Goal: Check status: Check status

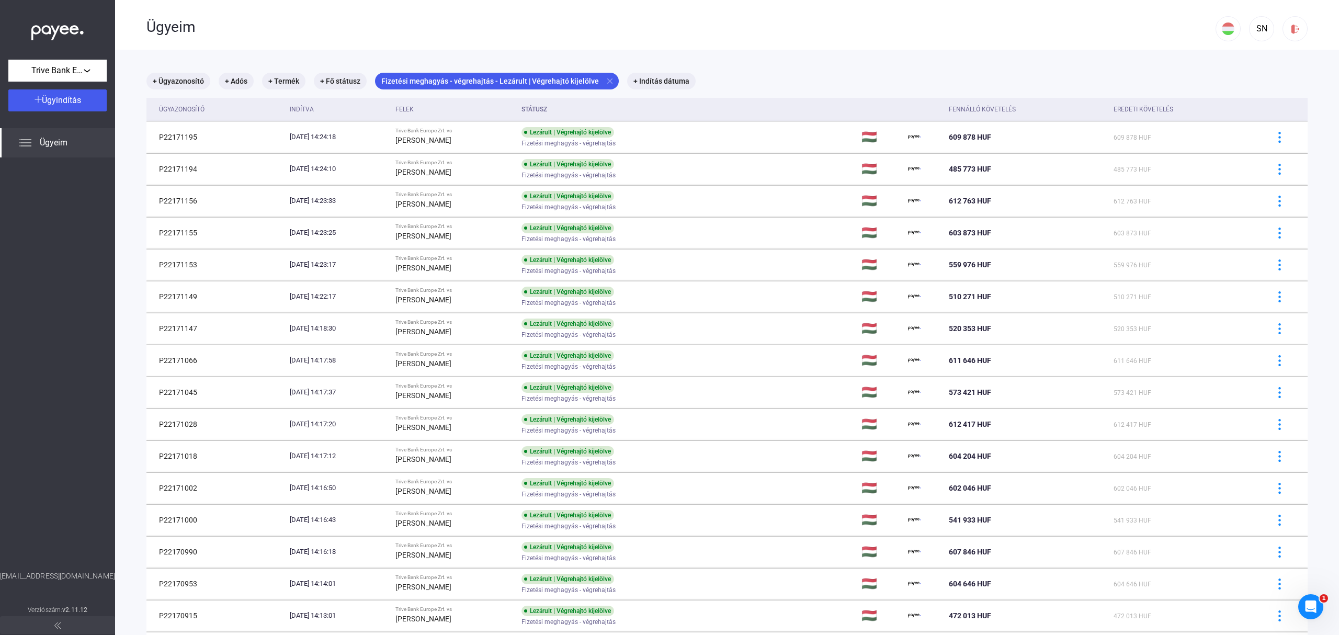
scroll to position [362, 0]
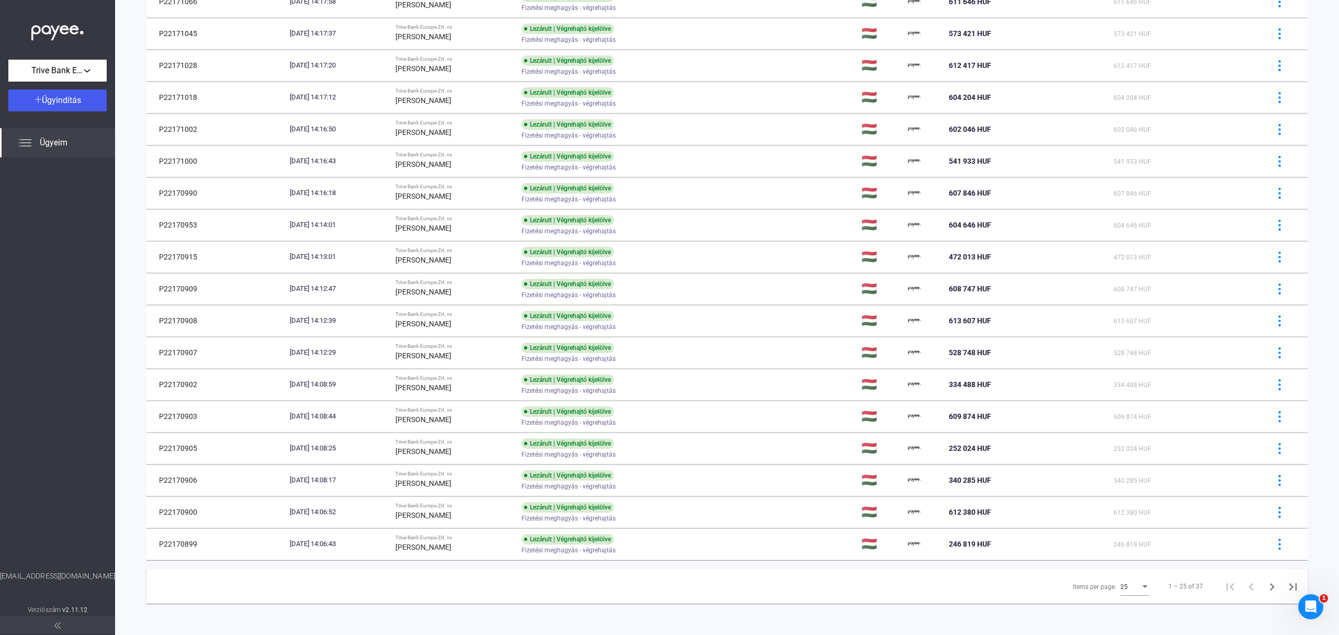
click at [1316, 526] on main "+ Ügyazonosító + Adós + Termék + Fő státusz Fizetési meghagyás - végrehajtás - …" at bounding box center [727, 163] width 1224 height 944
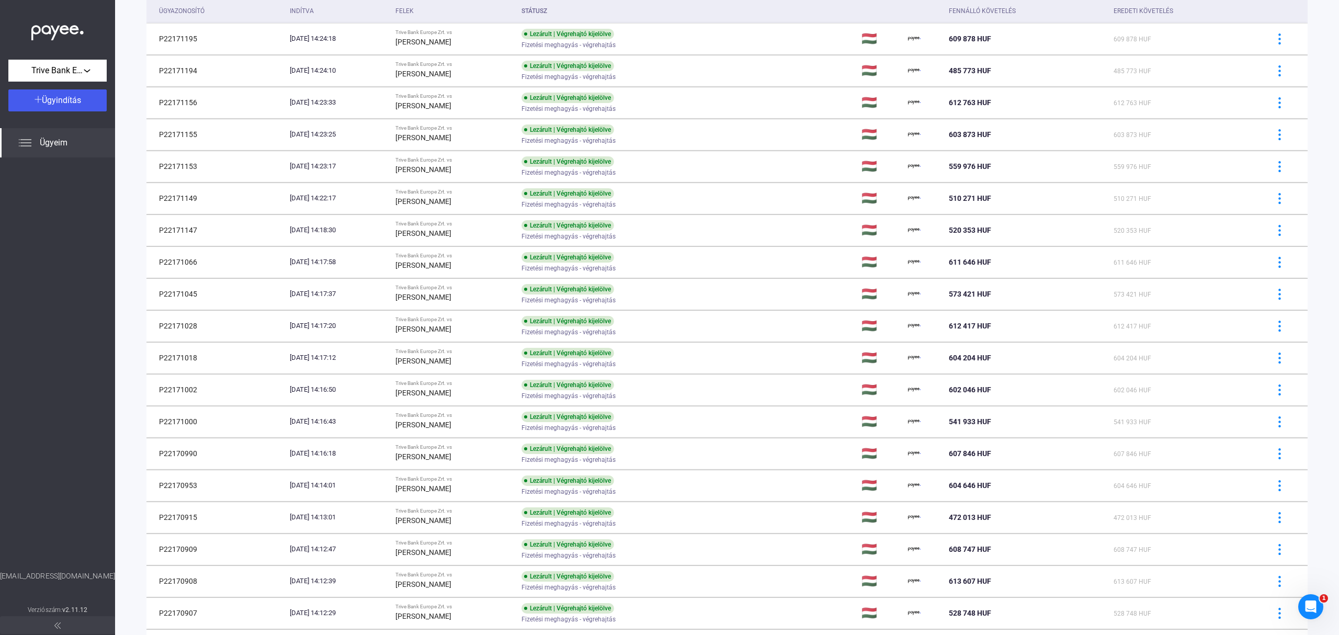
scroll to position [0, 0]
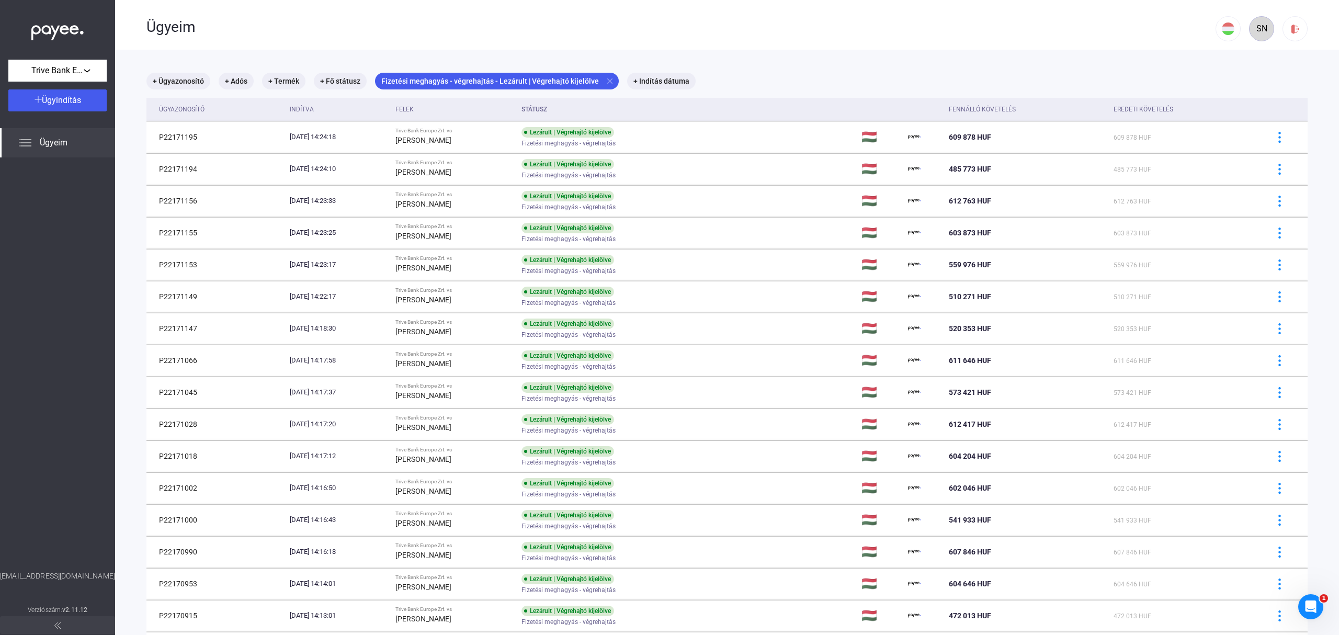
click at [1254, 24] on div "SN" at bounding box center [1262, 28] width 18 height 13
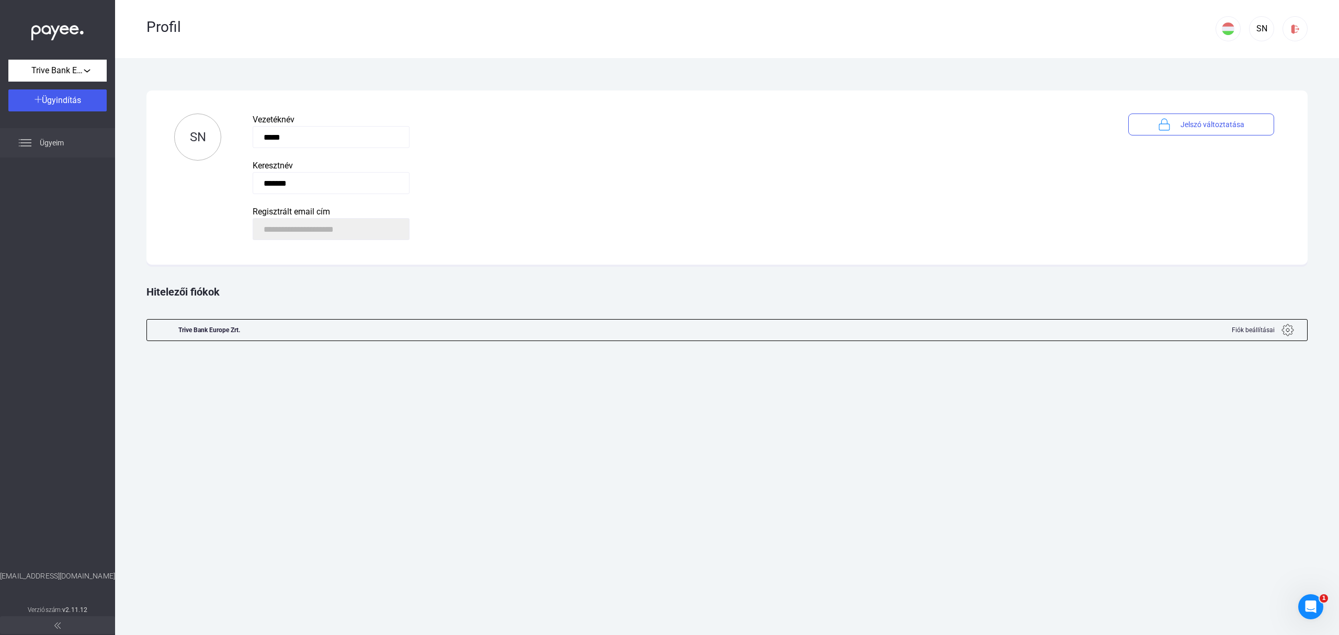
click at [50, 141] on span "Ügyeim" at bounding box center [52, 143] width 24 height 13
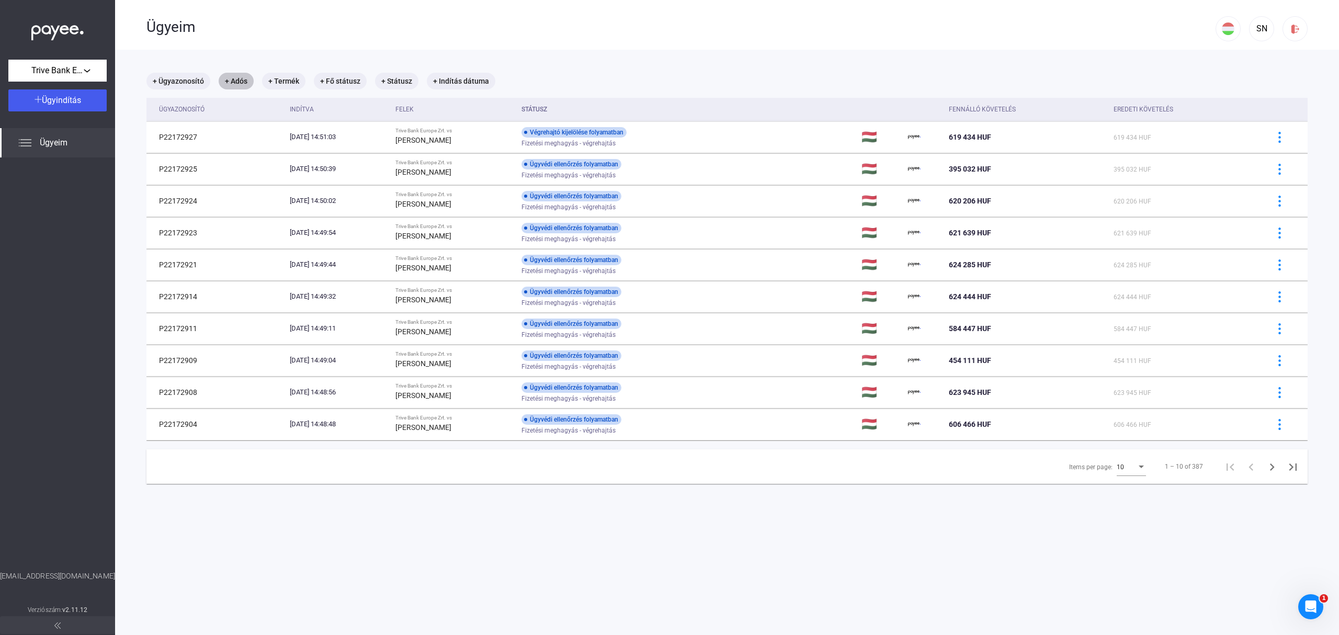
click at [243, 80] on mat-chip "+ Adós" at bounding box center [236, 81] width 35 height 17
click at [277, 162] on span "[PERSON_NAME]" at bounding box center [305, 161] width 140 height 13
type input "**********"
click at [298, 141] on div "Szűrés" at bounding box center [305, 140] width 151 height 13
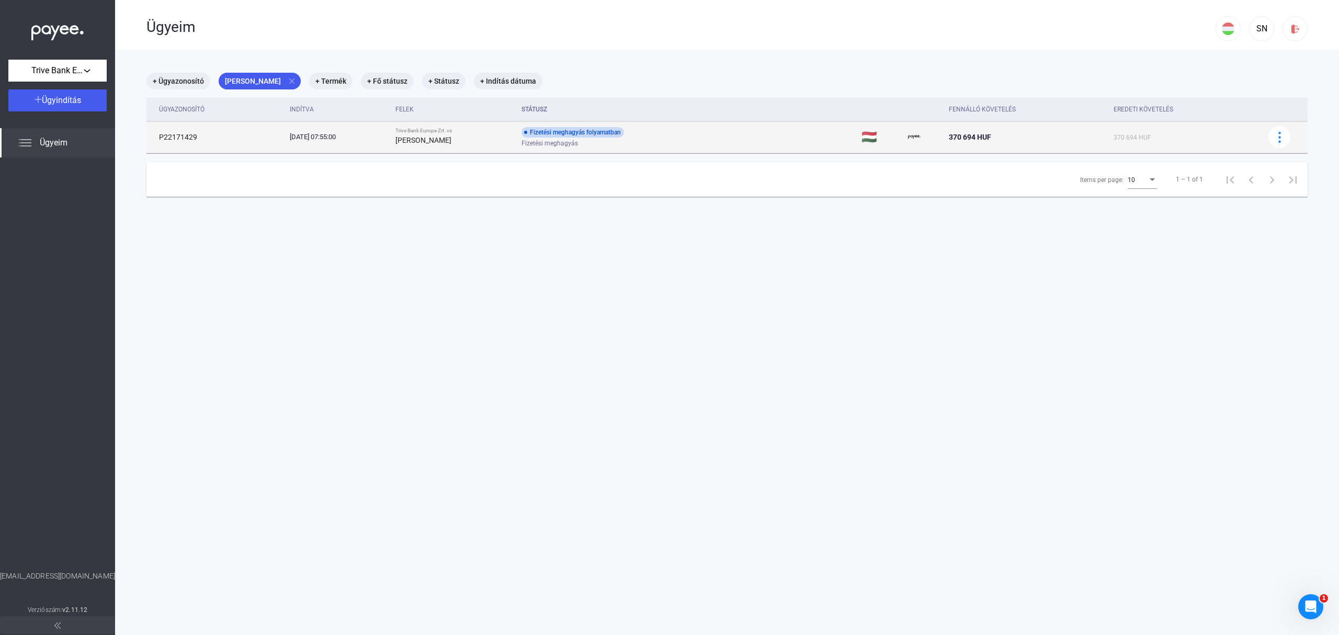
click at [745, 137] on td "Fizetési meghagyás folyamatban Fizetési meghagyás" at bounding box center [687, 136] width 340 height 31
click at [812, 147] on td "Fizetési meghagyás folyamatban Fizetési meghagyás" at bounding box center [687, 136] width 340 height 31
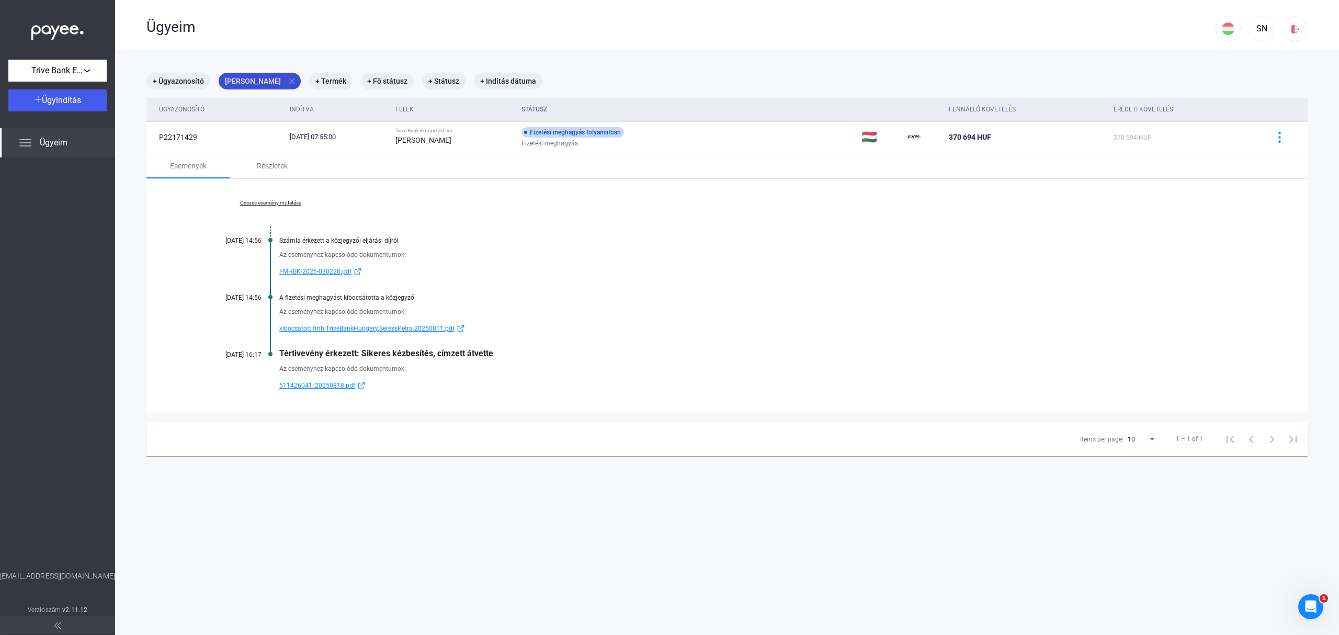
click at [287, 81] on mat-icon "close" at bounding box center [291, 80] width 9 height 9
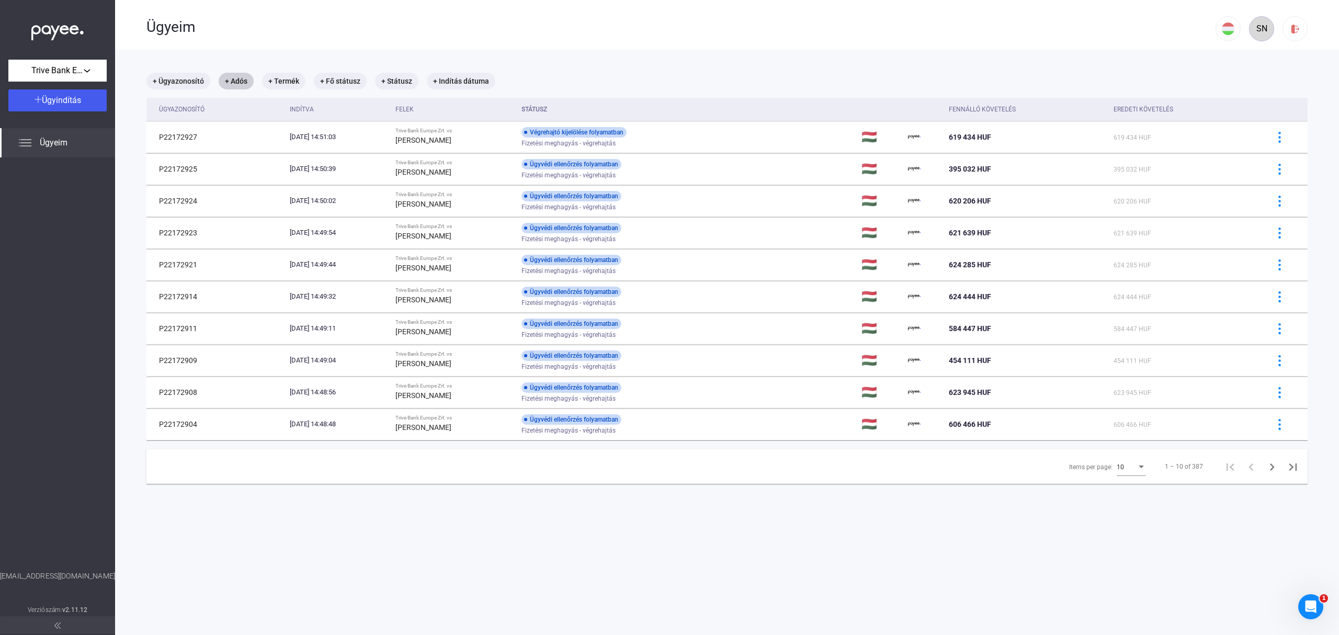
click at [1257, 27] on div "SN" at bounding box center [1262, 28] width 18 height 13
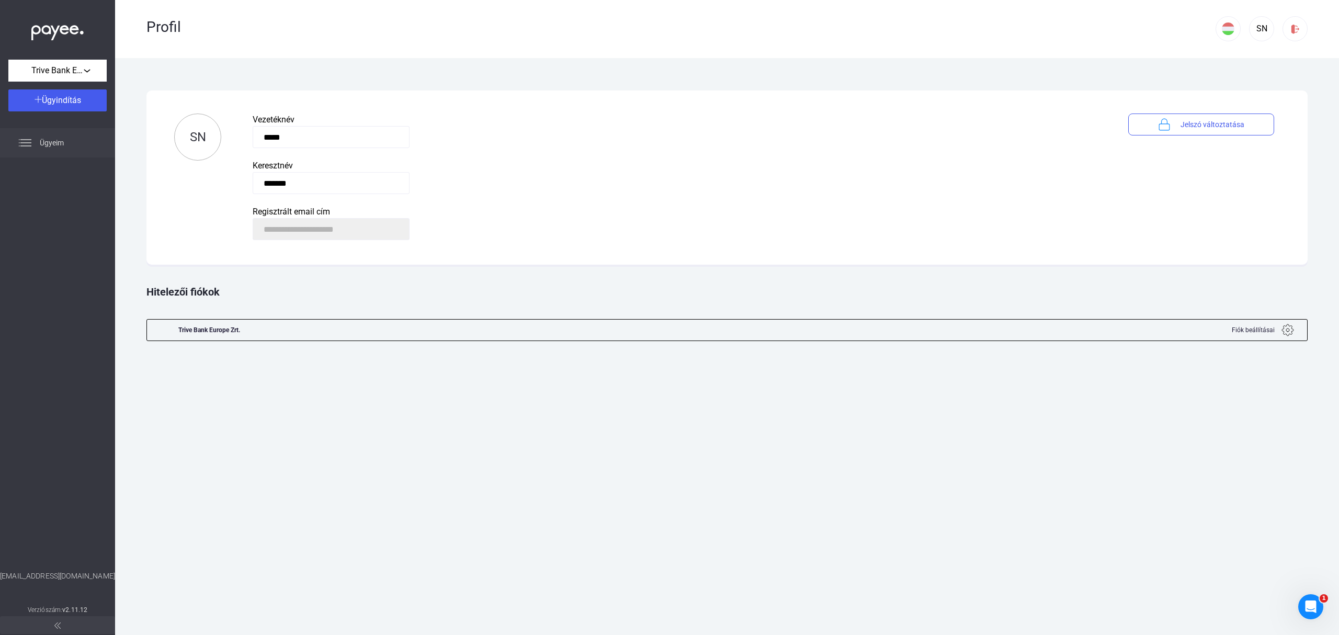
click at [56, 141] on span "Ügyeim" at bounding box center [52, 143] width 24 height 13
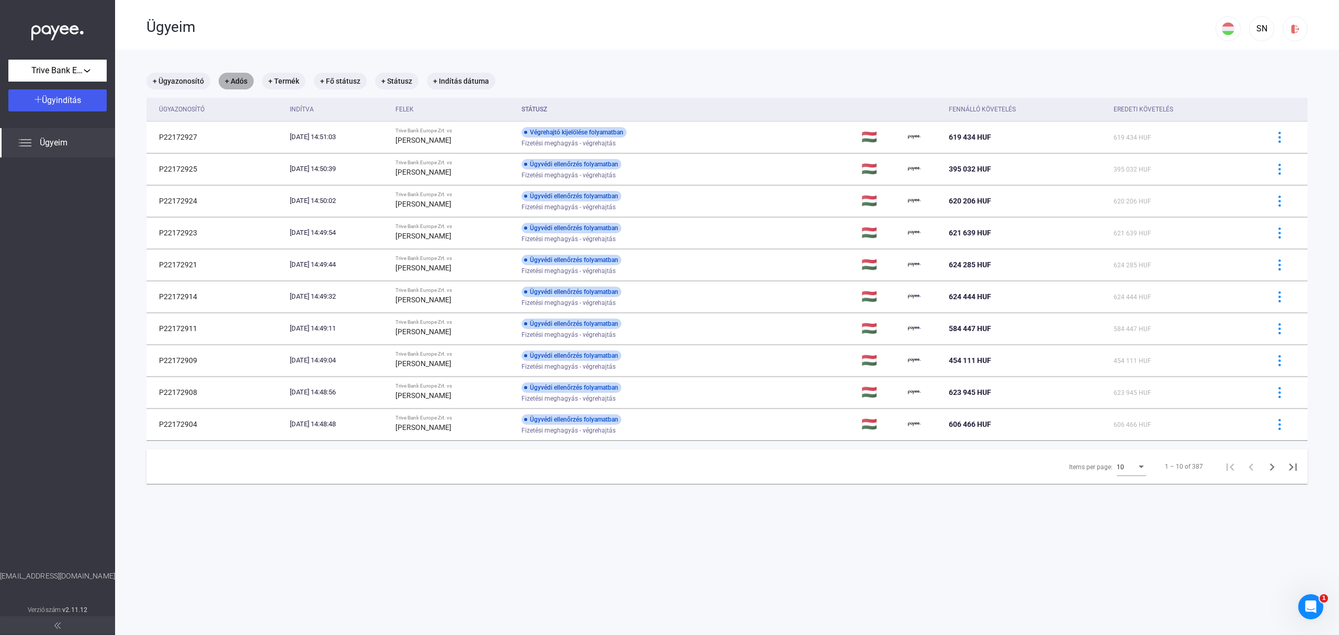
click at [237, 78] on mat-chip "+ Adós" at bounding box center [236, 81] width 35 height 17
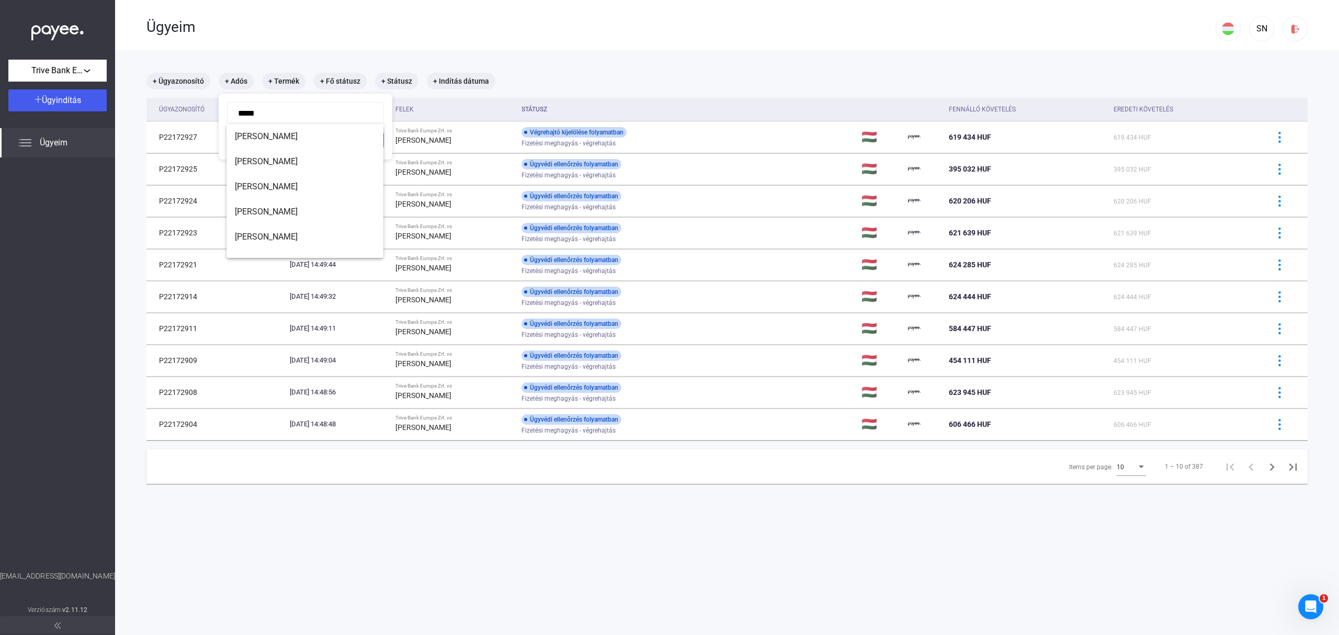
scroll to position [17, 0]
click at [287, 247] on span "[PERSON_NAME]" at bounding box center [305, 245] width 140 height 13
type input "**********"
click at [316, 147] on button "Szűrés" at bounding box center [305, 140] width 157 height 22
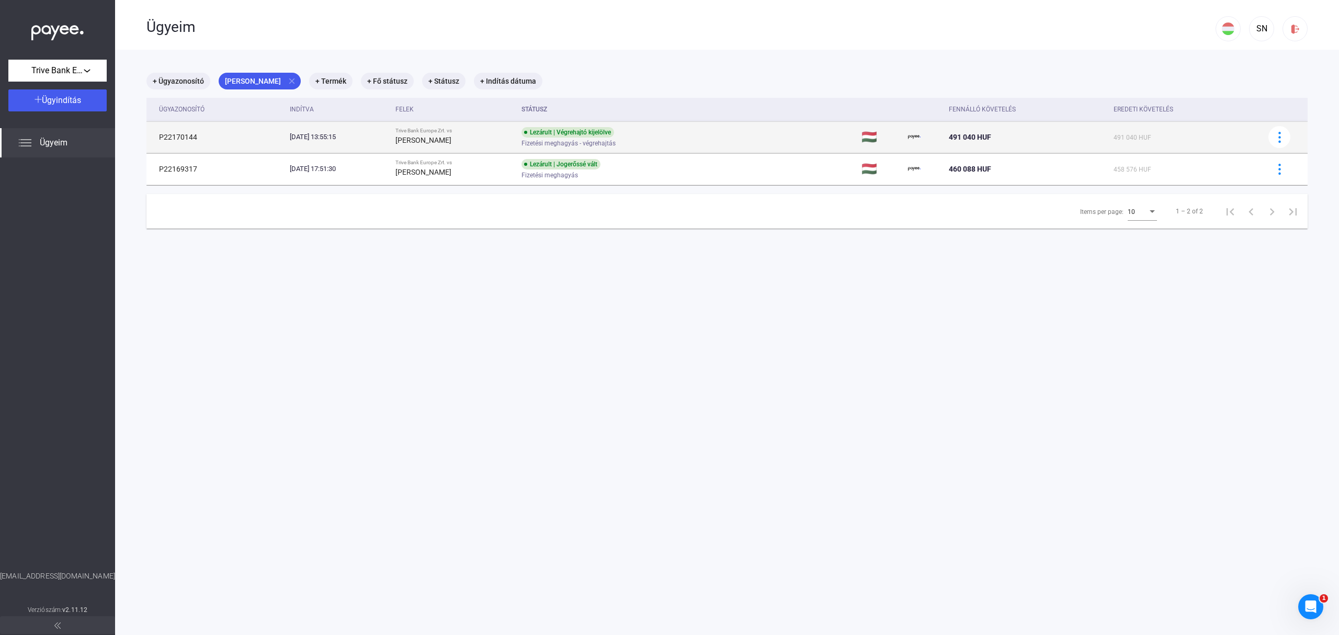
click at [713, 144] on td "Lezárult | Végrehajtó kijelölve Fizetési meghagyás - végrehajtás" at bounding box center [687, 136] width 340 height 31
click at [755, 140] on td "Lezárult | Végrehajtó kijelölve Fizetési meghagyás - végrehajtás" at bounding box center [687, 136] width 340 height 31
